Goal: Transaction & Acquisition: Purchase product/service

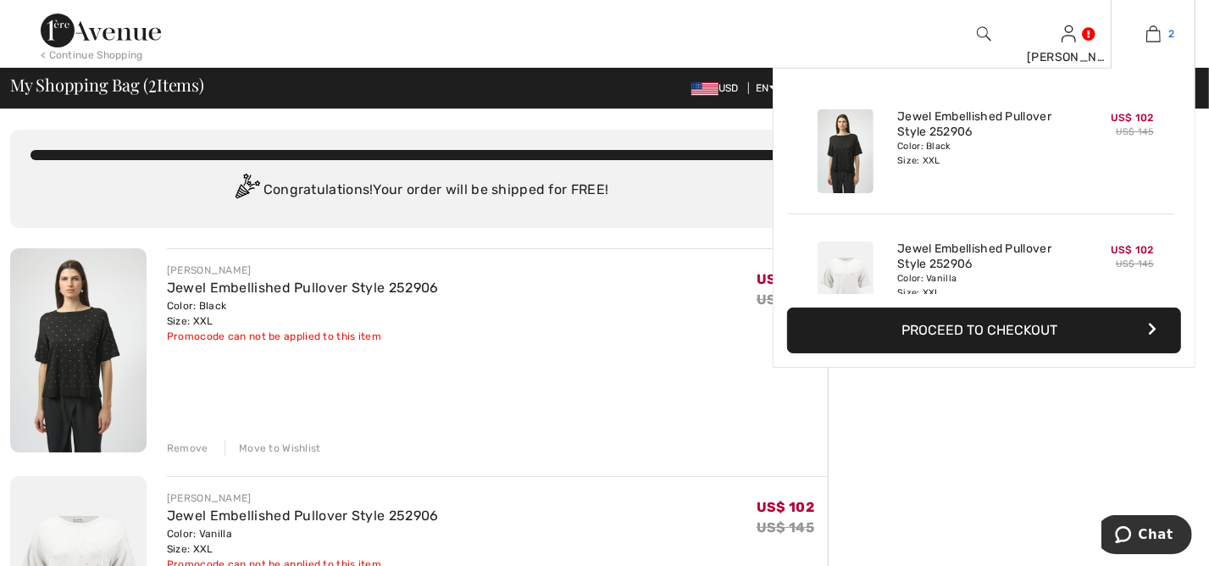
click at [1153, 37] on img at bounding box center [1153, 34] width 14 height 20
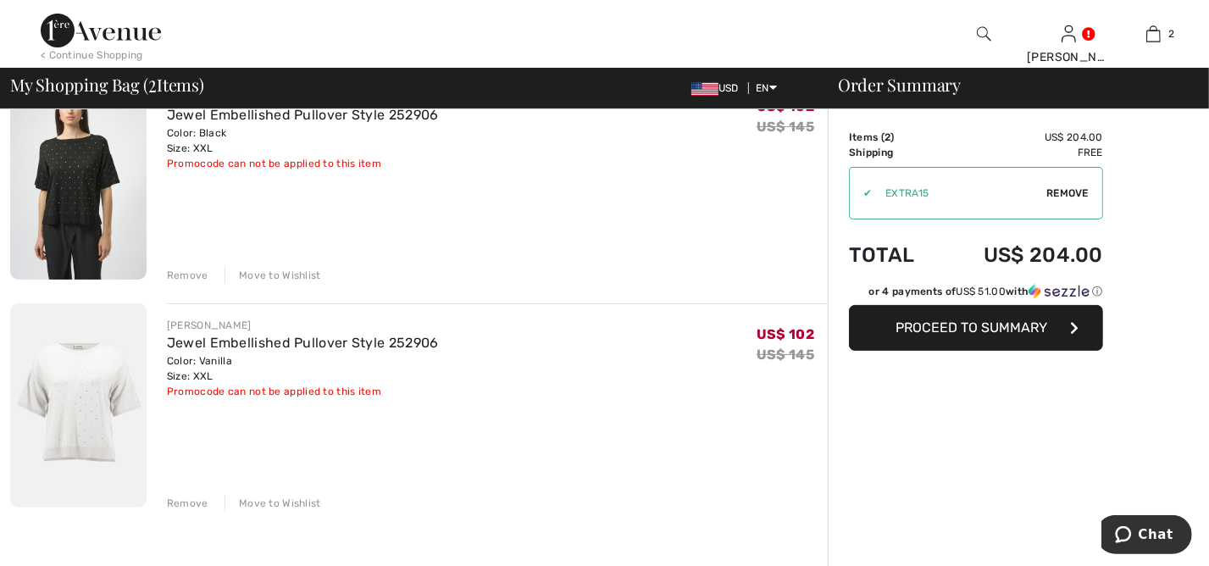
scroll to position [114, 0]
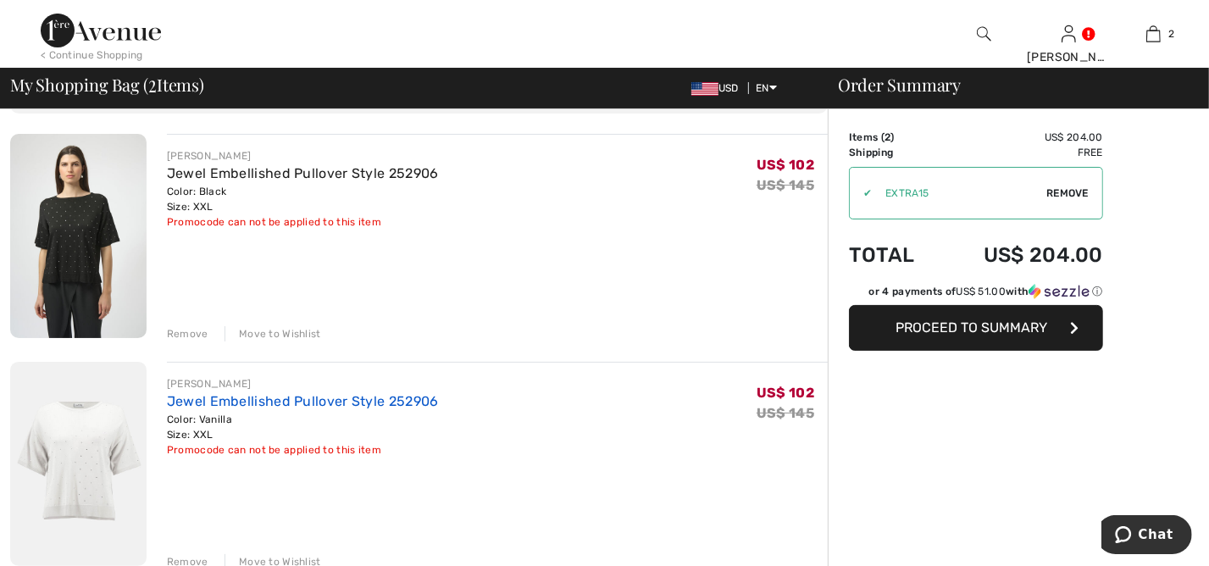
click at [195, 399] on link "Jewel Embellished Pullover Style 252906" at bounding box center [303, 401] width 272 height 16
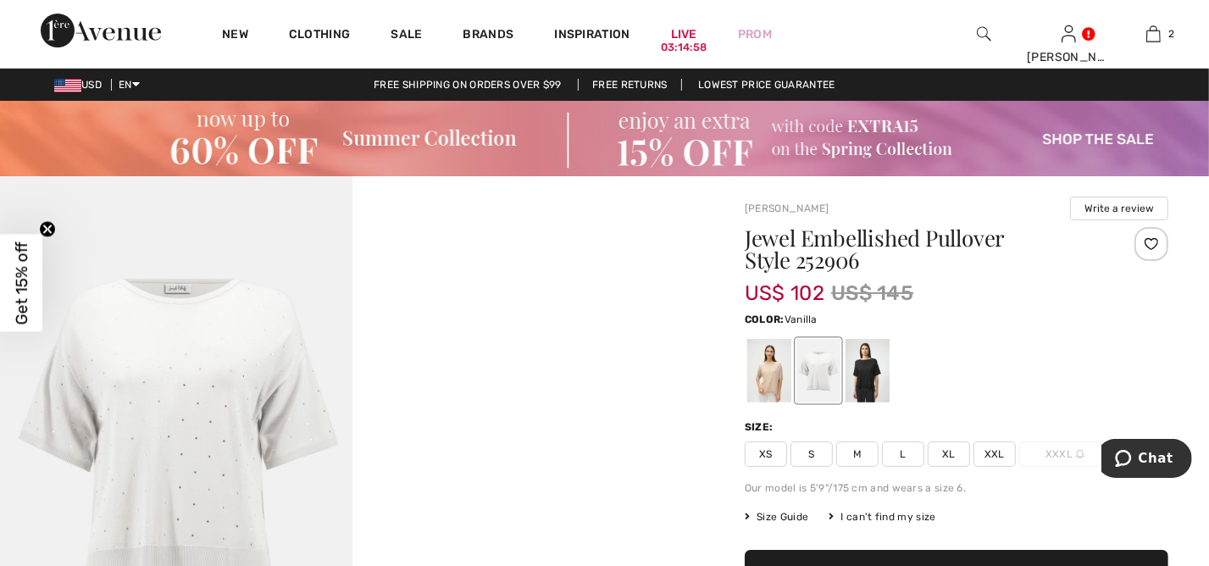
click at [829, 380] on div at bounding box center [818, 371] width 44 height 64
click at [990, 455] on span "XXL" at bounding box center [994, 453] width 42 height 25
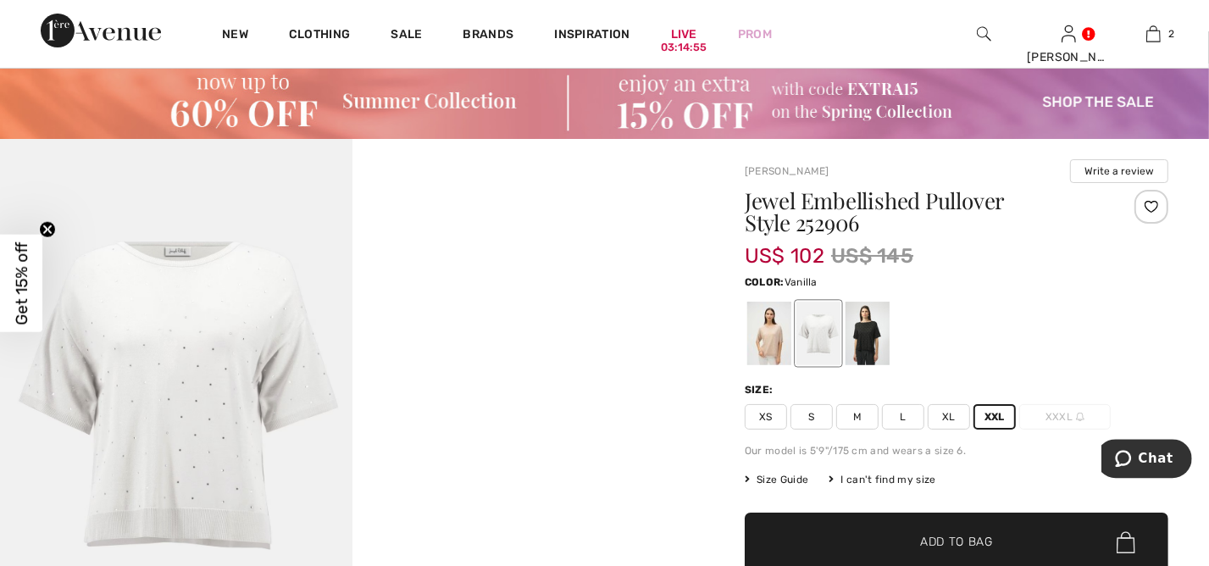
scroll to position [46, 0]
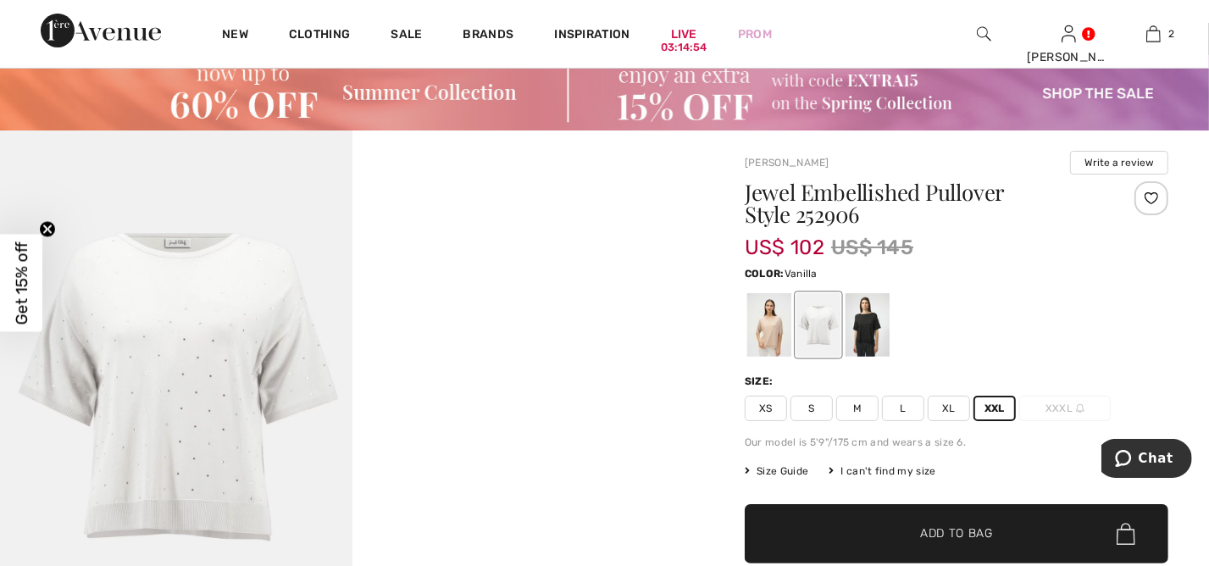
click at [910, 535] on span "✔ Added to Bag" at bounding box center [930, 534] width 103 height 18
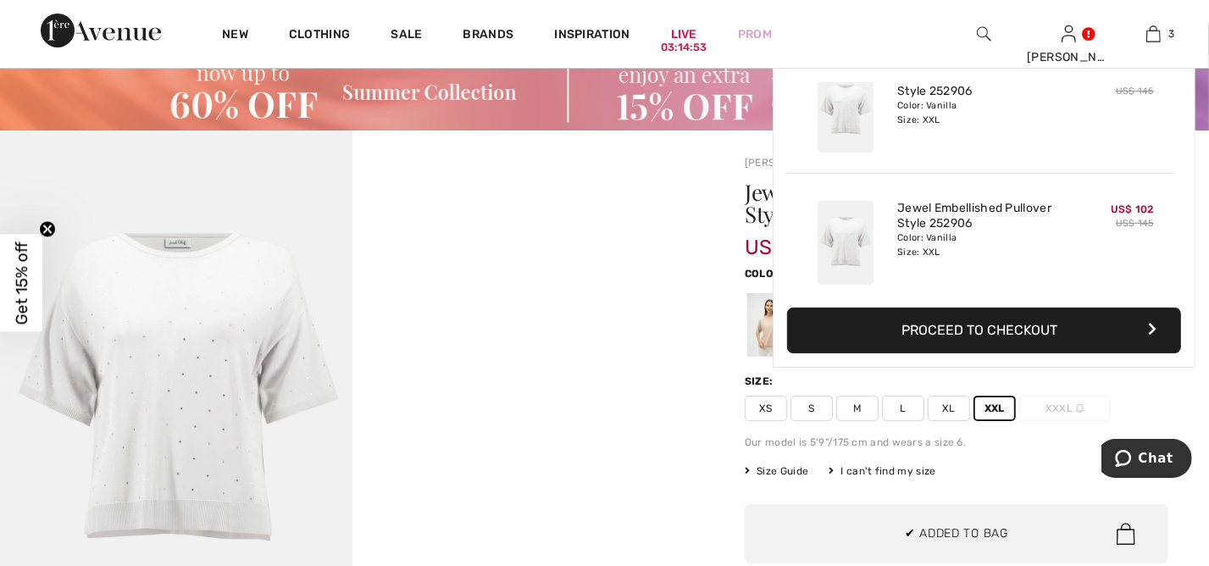
scroll to position [184, 0]
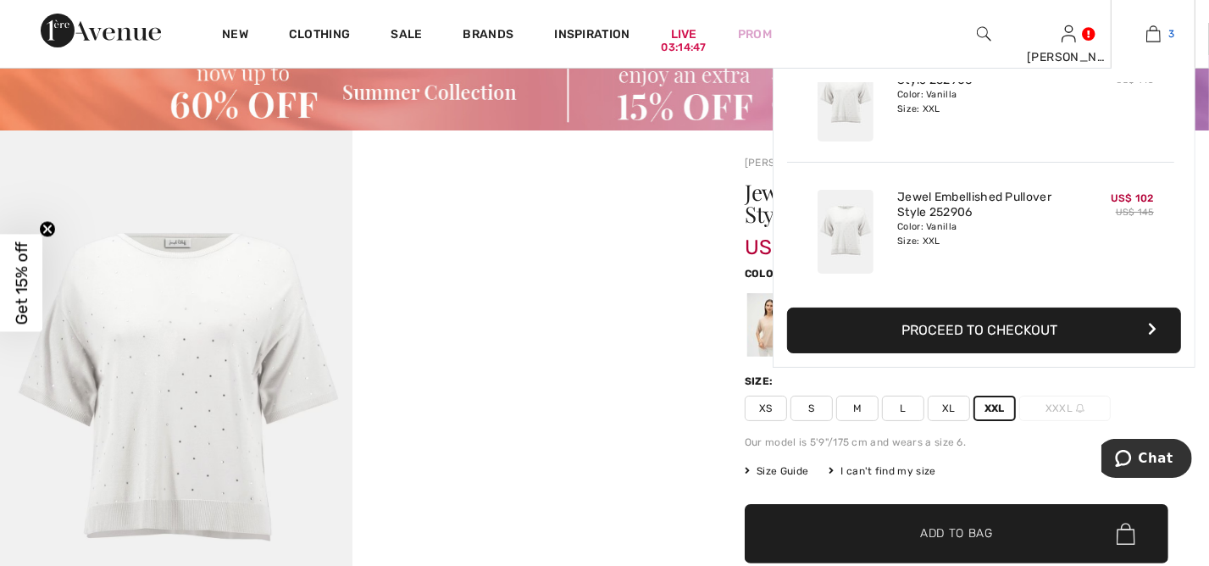
click at [1159, 33] on img at bounding box center [1153, 34] width 14 height 20
click at [978, 324] on button "Proceed to Checkout" at bounding box center [984, 331] width 394 height 46
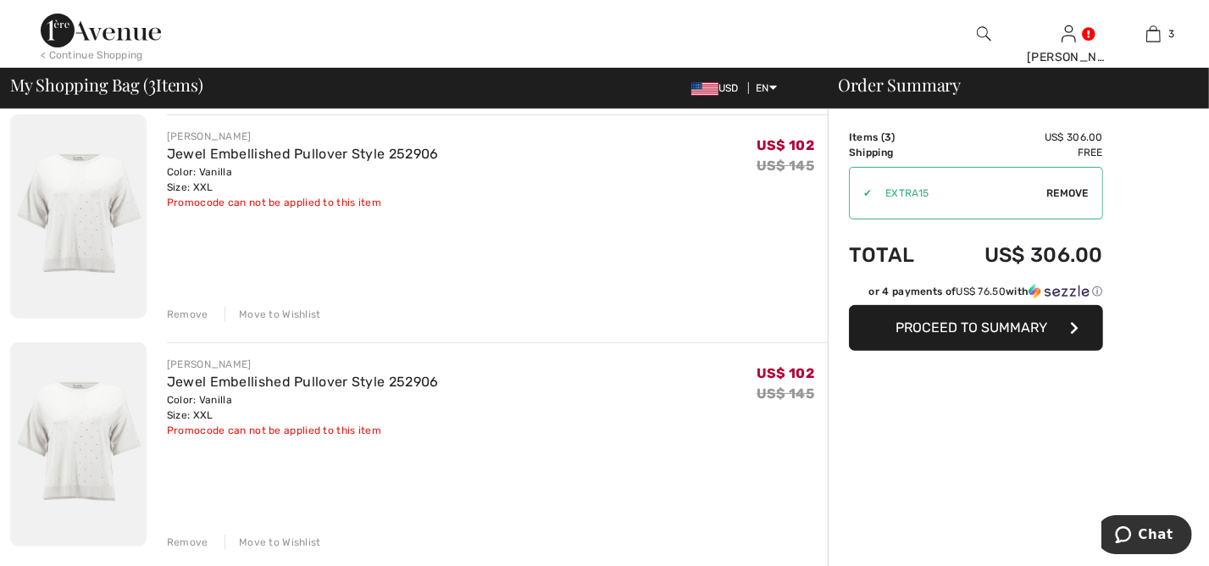
scroll to position [366, 0]
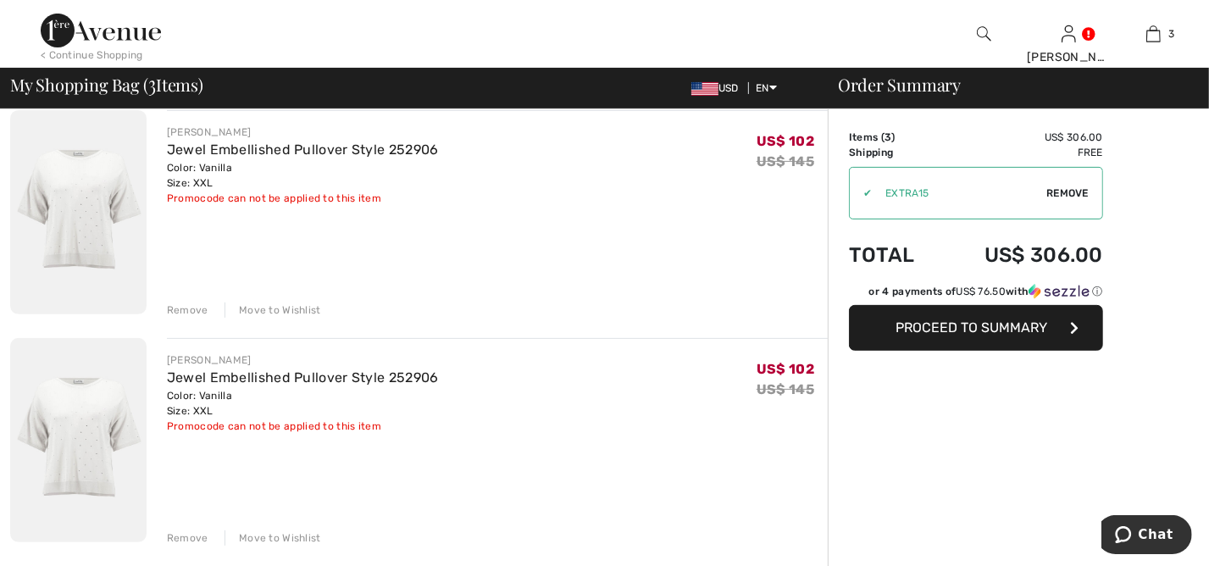
click at [954, 330] on span "Proceed to Summary" at bounding box center [972, 327] width 152 height 16
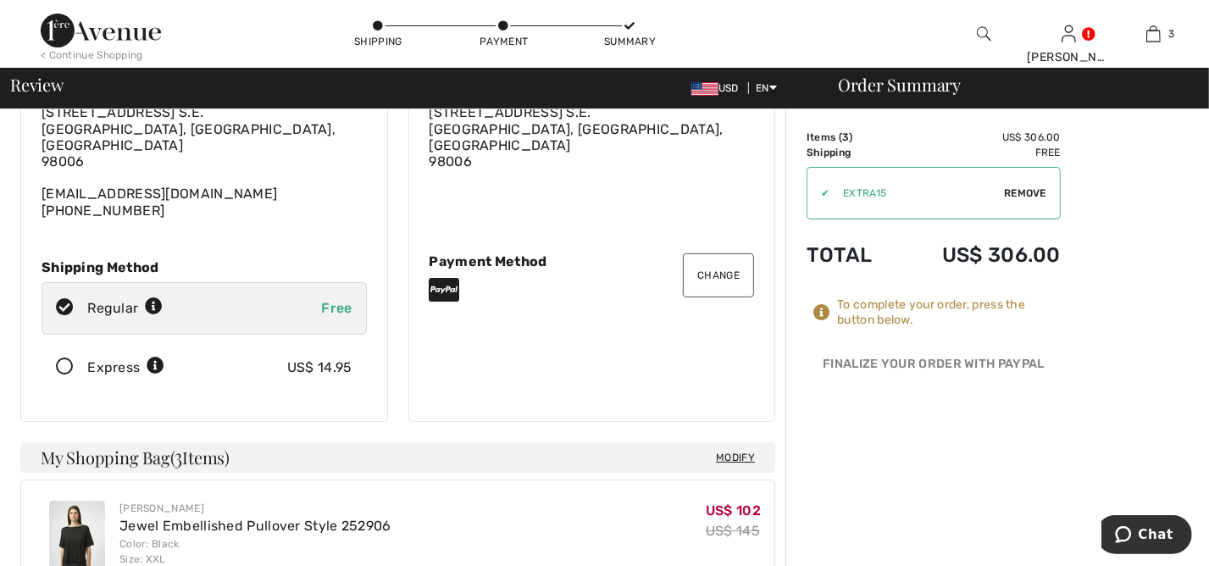
scroll to position [137, 0]
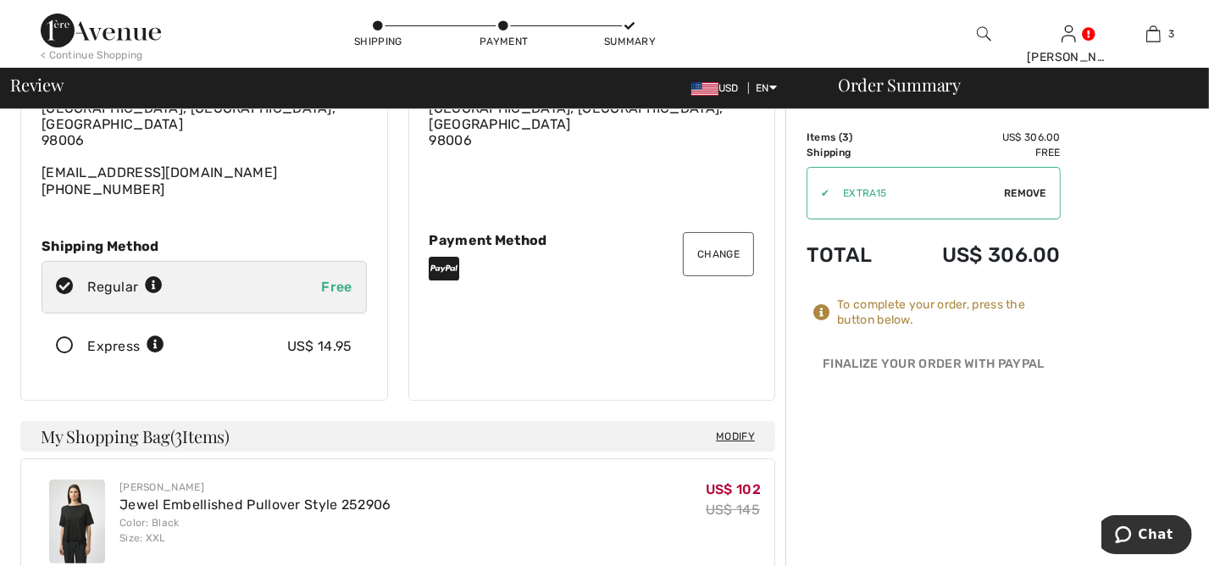
click at [62, 337] on icon at bounding box center [64, 346] width 45 height 18
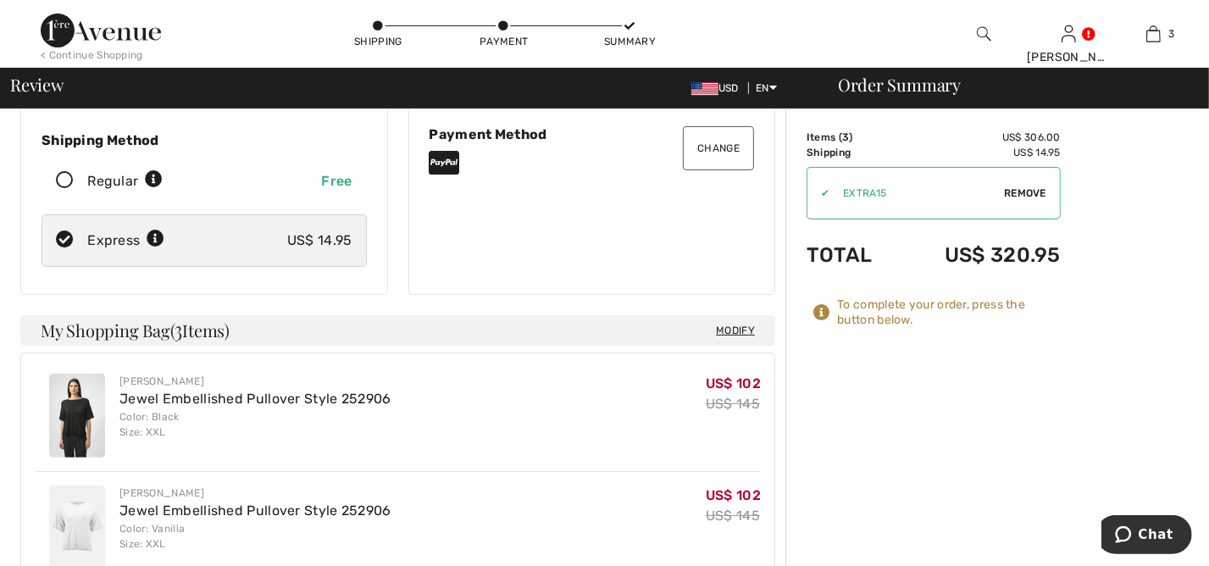
scroll to position [206, 0]
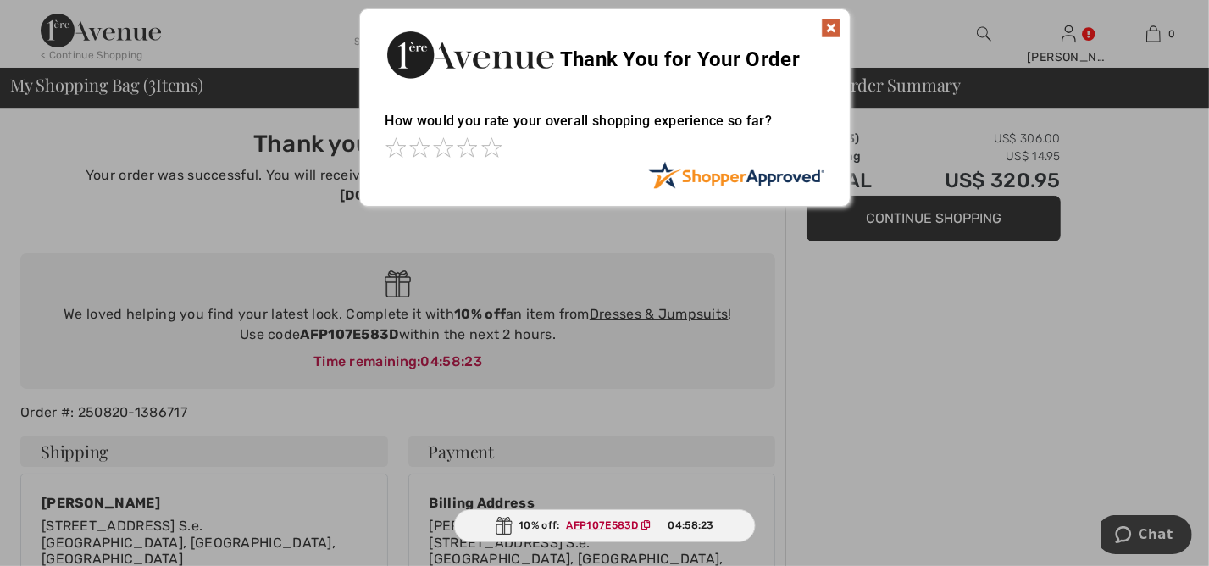
click at [834, 29] on img at bounding box center [831, 28] width 20 height 20
